Goal: Find specific page/section: Locate a particular part of the current website

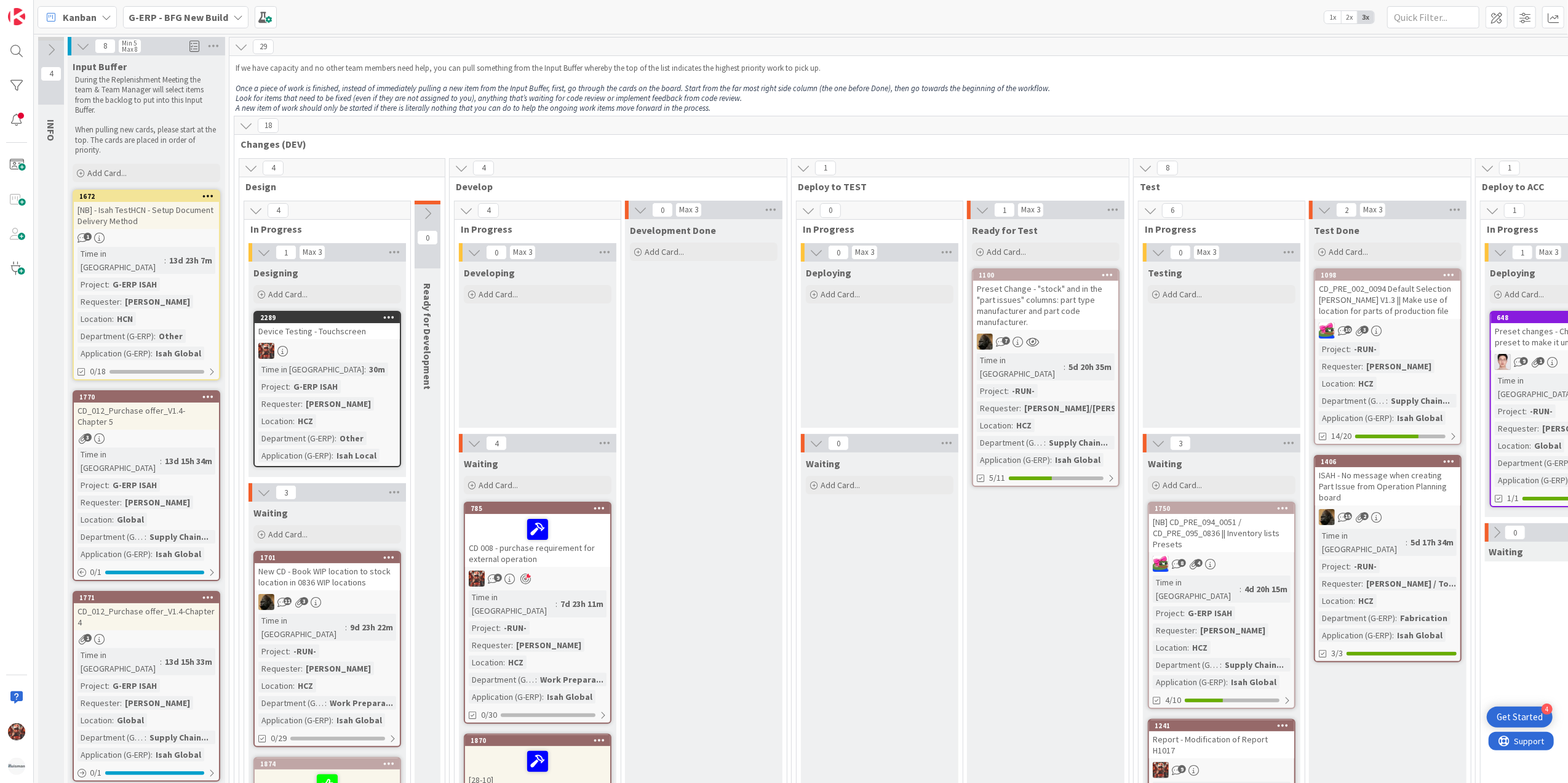
scroll to position [82, 0]
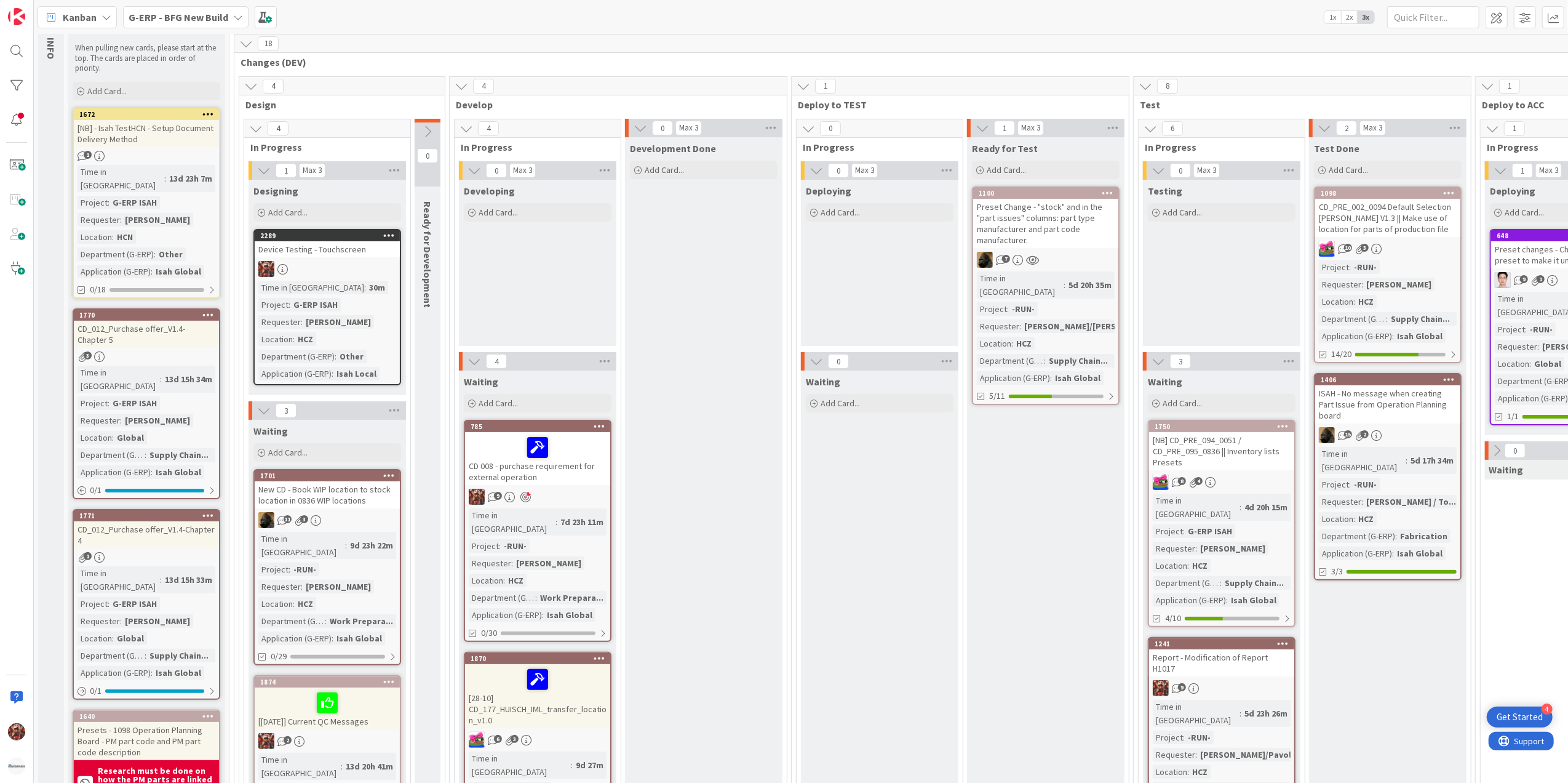
click at [89, 7] on div "Kanban" at bounding box center [77, 17] width 79 height 22
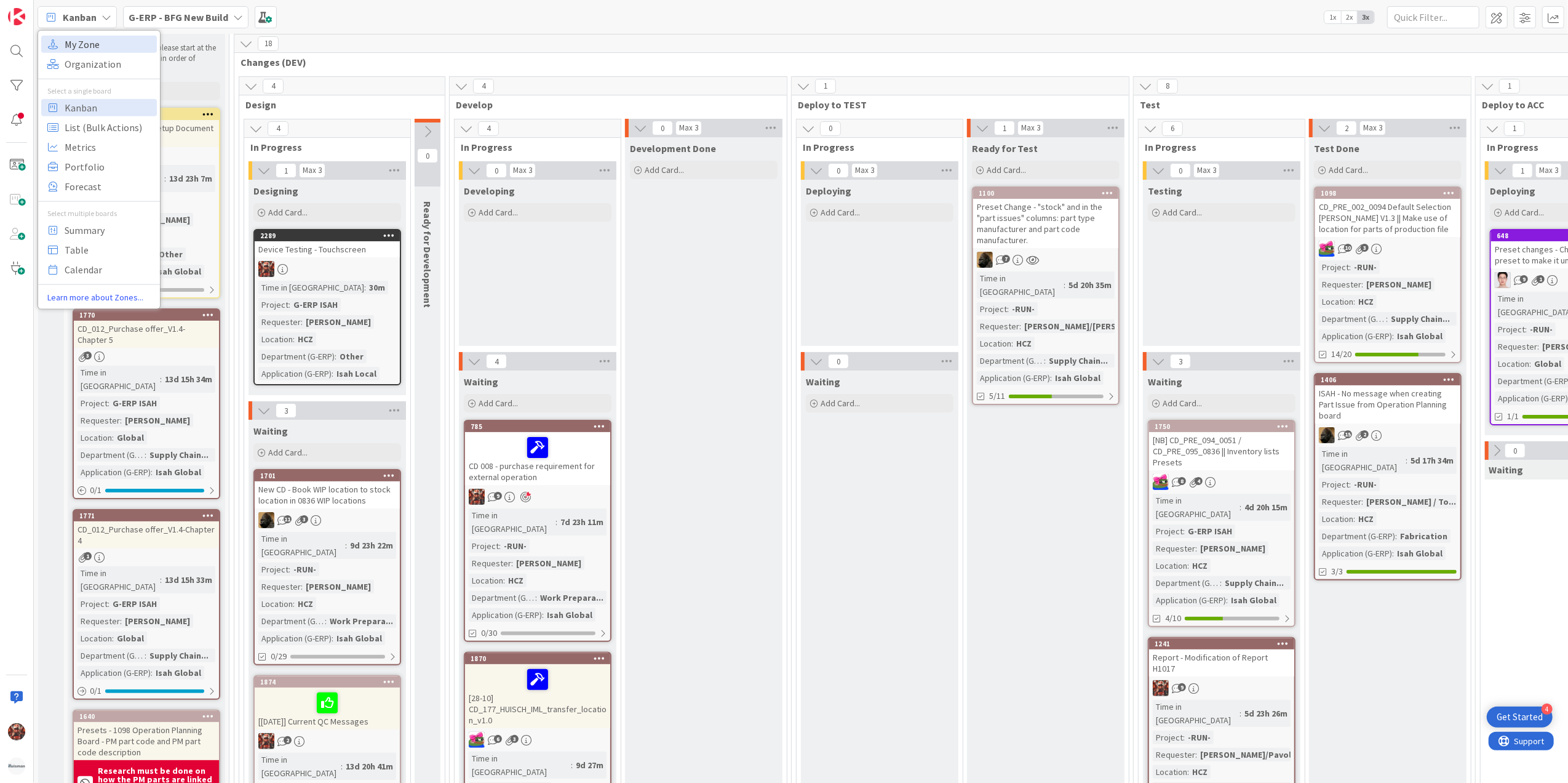
click at [102, 42] on span "My Zone" at bounding box center [109, 43] width 89 height 18
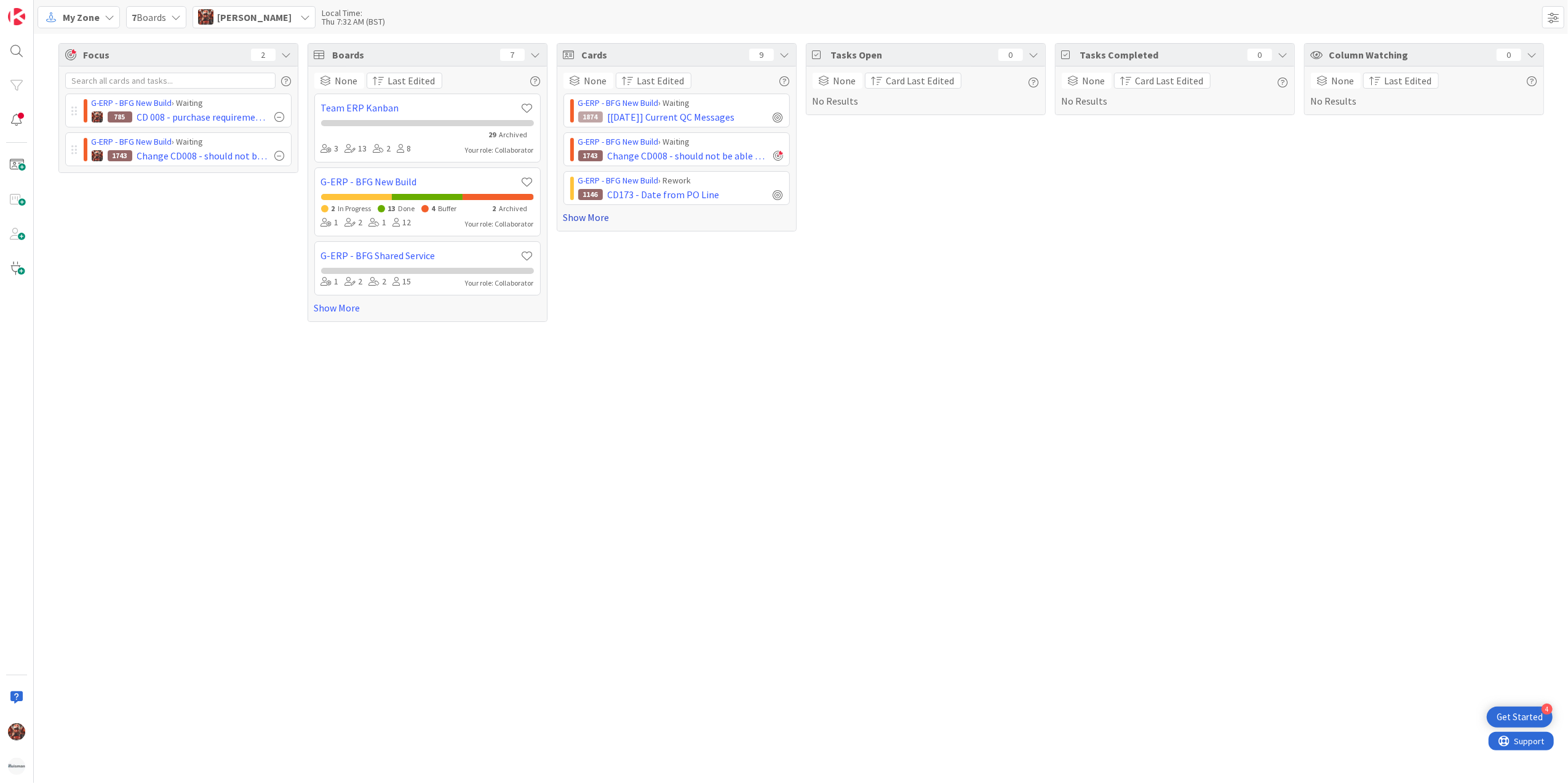
click at [597, 220] on link "Show More" at bounding box center [677, 217] width 227 height 15
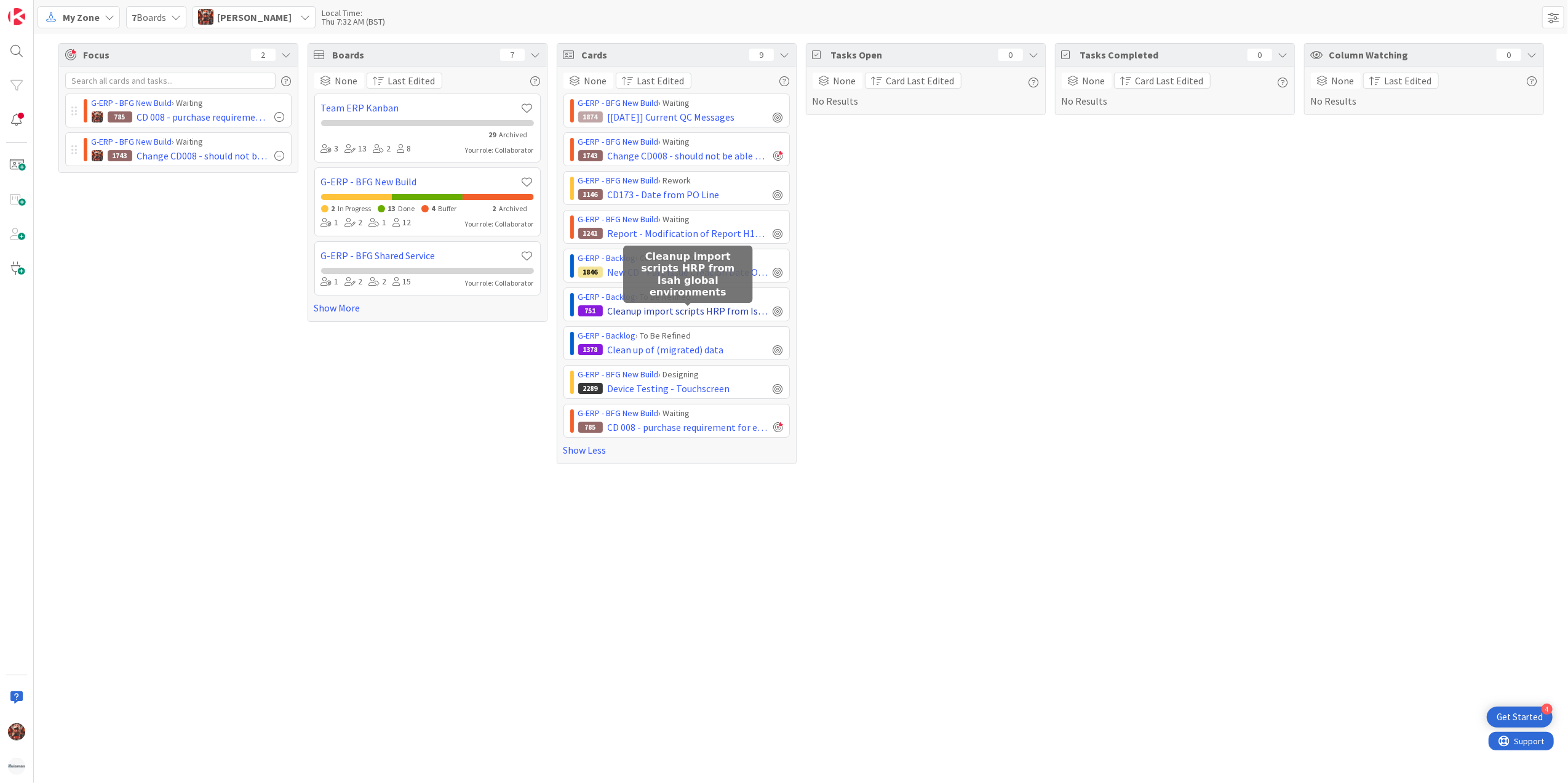
click at [722, 311] on span "Cleanup import scripts HRP from Isah global environments" at bounding box center [688, 310] width 161 height 15
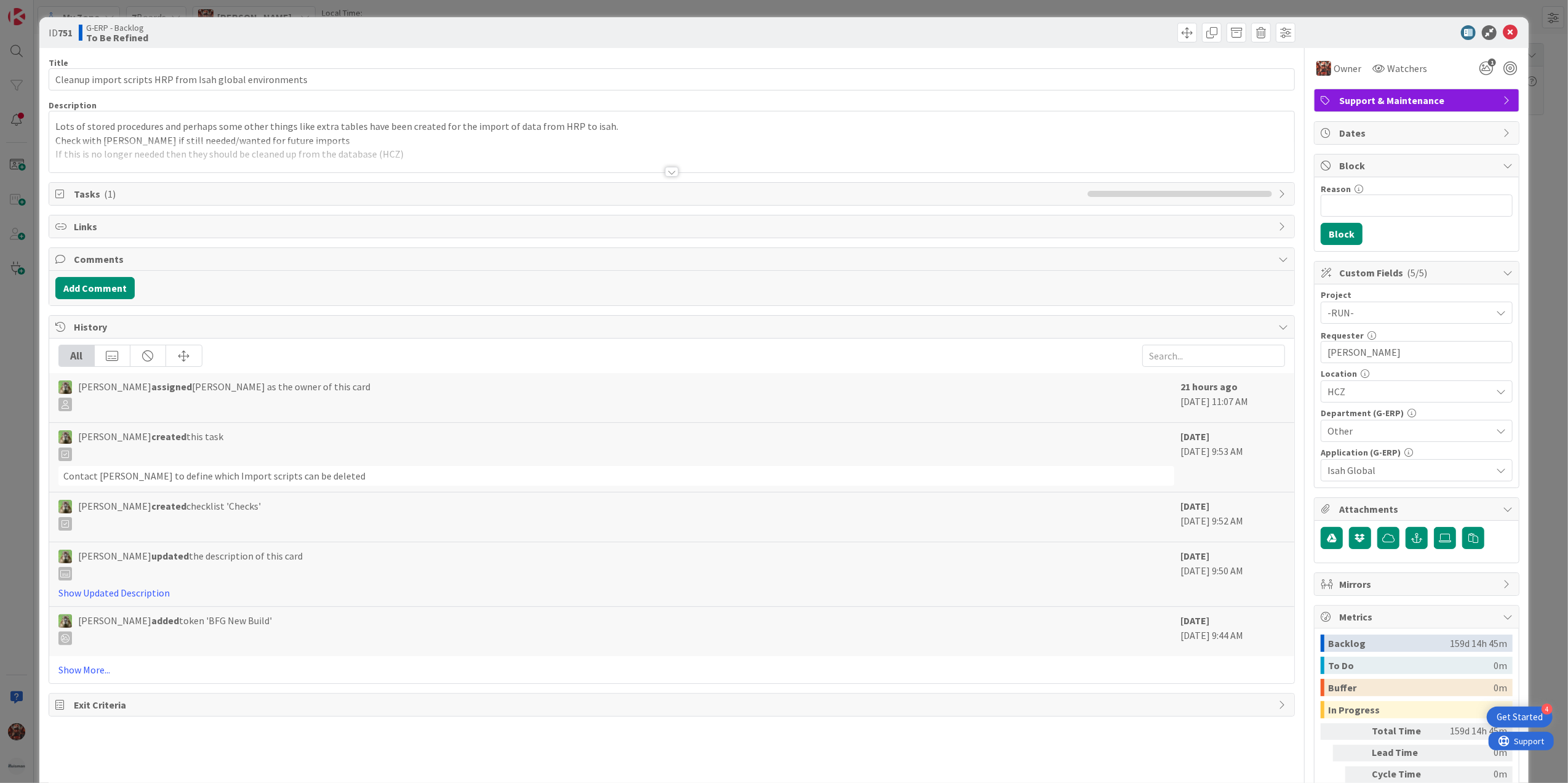
click at [673, 172] on div at bounding box center [672, 156] width 1246 height 31
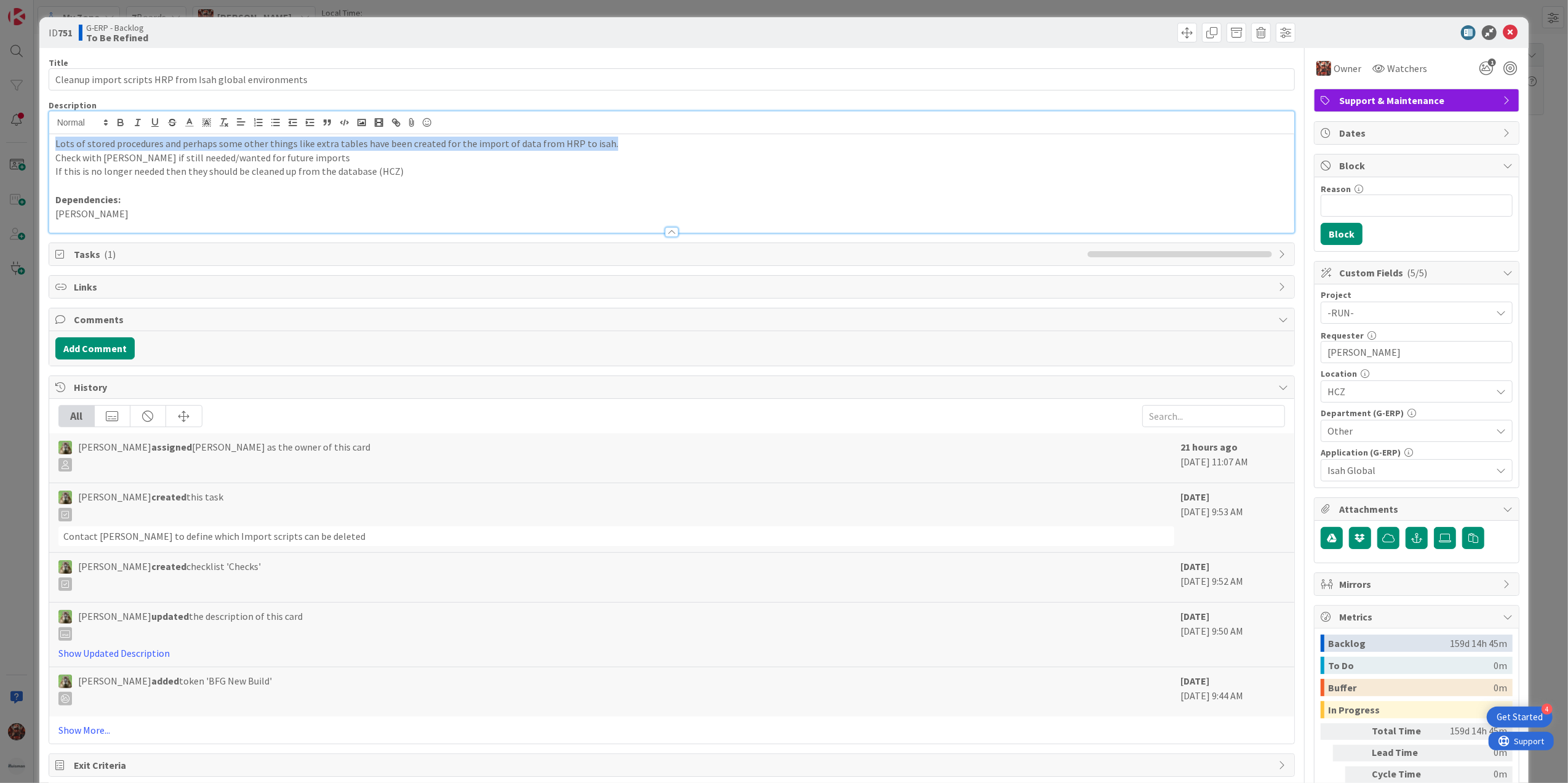
drag, startPoint x: 54, startPoint y: 142, endPoint x: 618, endPoint y: 143, distance: 564.0
click at [618, 143] on p "Lots of stored procedures and perhaps some other things like extra tables have …" at bounding box center [672, 143] width 1234 height 14
copy p "Lots of stored procedures and perhaps some other things like extra tables have …"
